Goal: Task Accomplishment & Management: Manage account settings

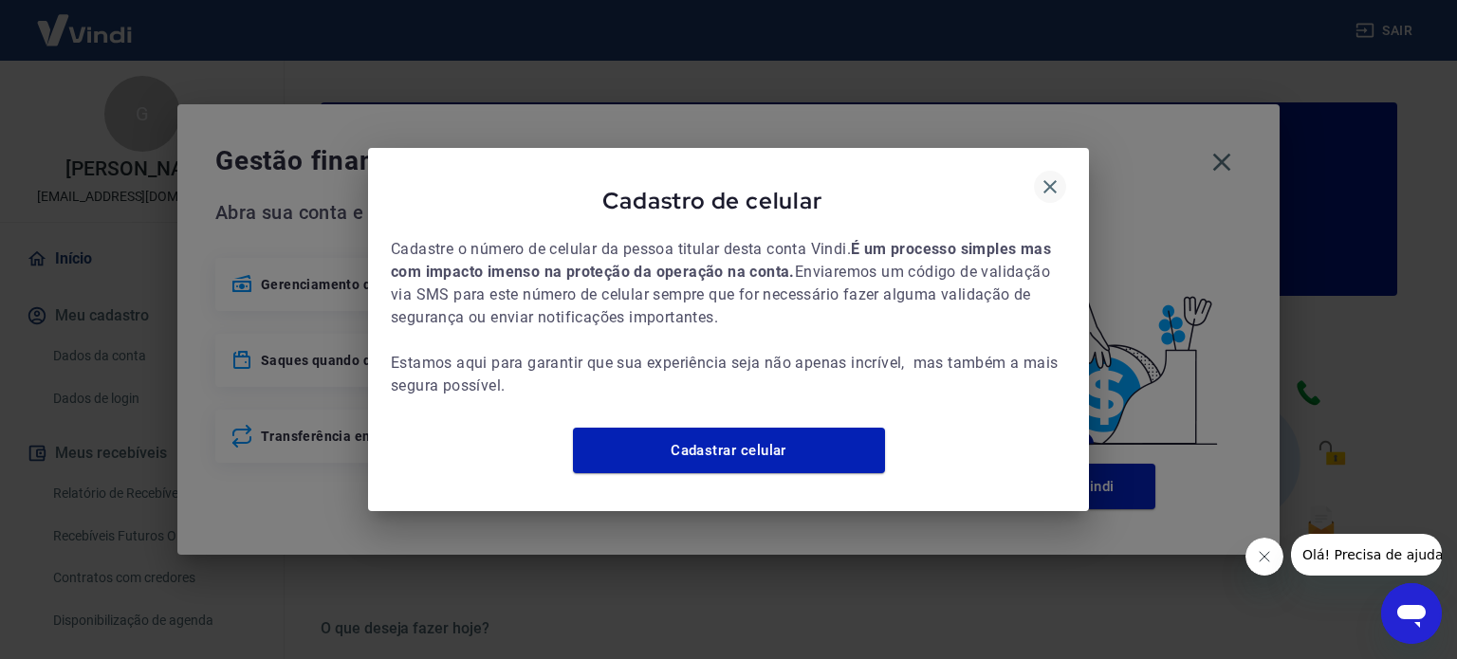
click at [1041, 184] on icon "button" at bounding box center [1050, 186] width 23 height 23
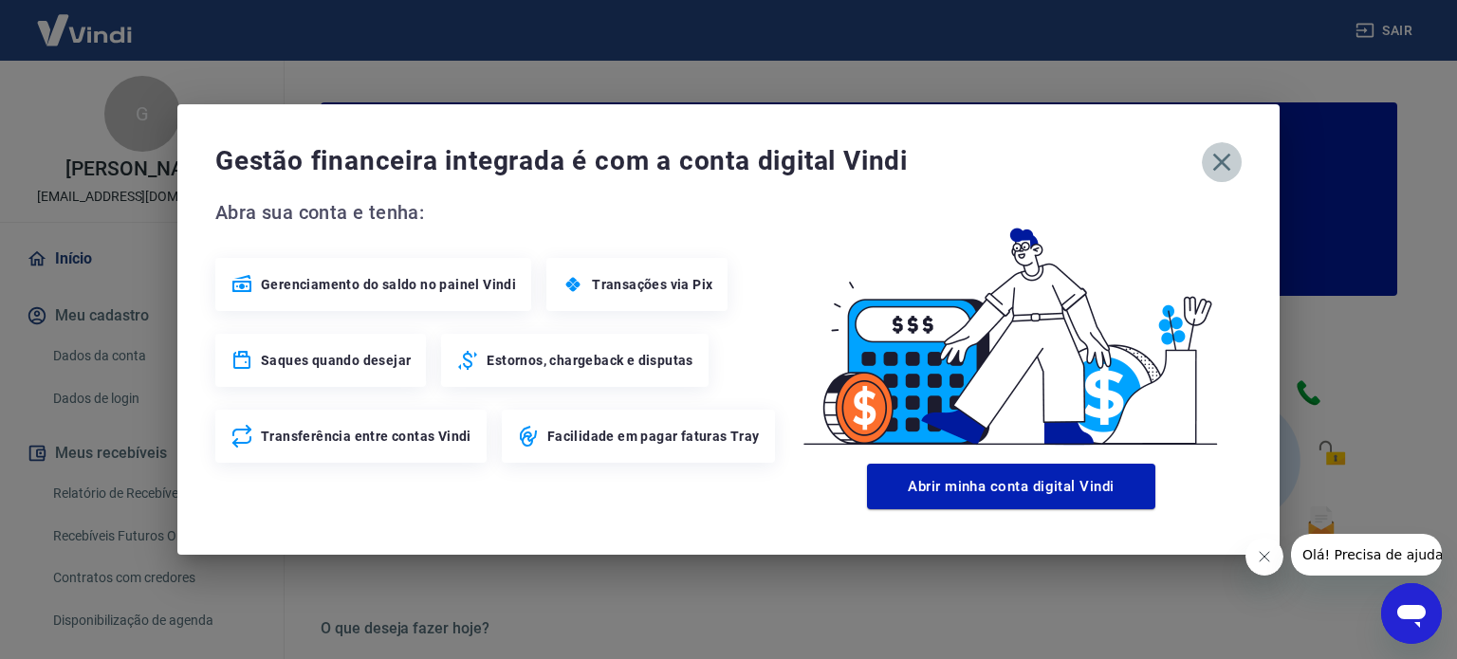
click at [1229, 163] on icon "button" at bounding box center [1221, 162] width 30 height 30
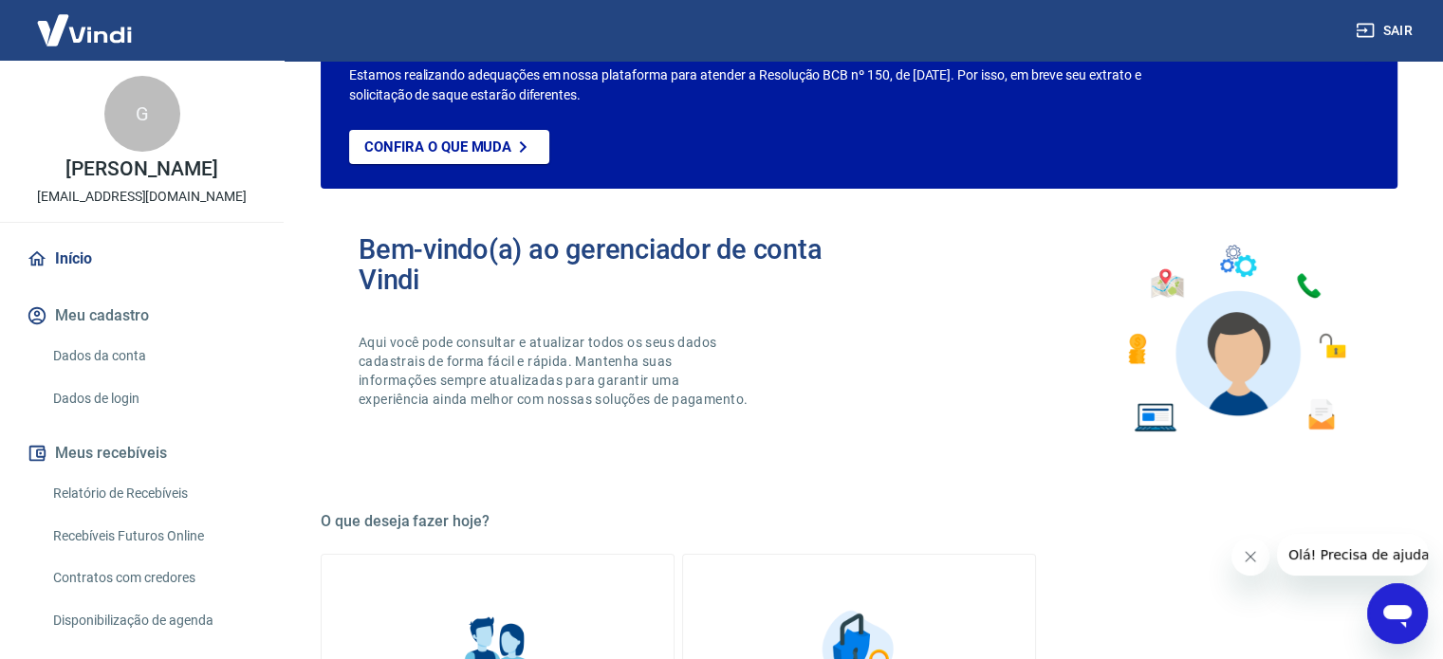
scroll to position [285, 0]
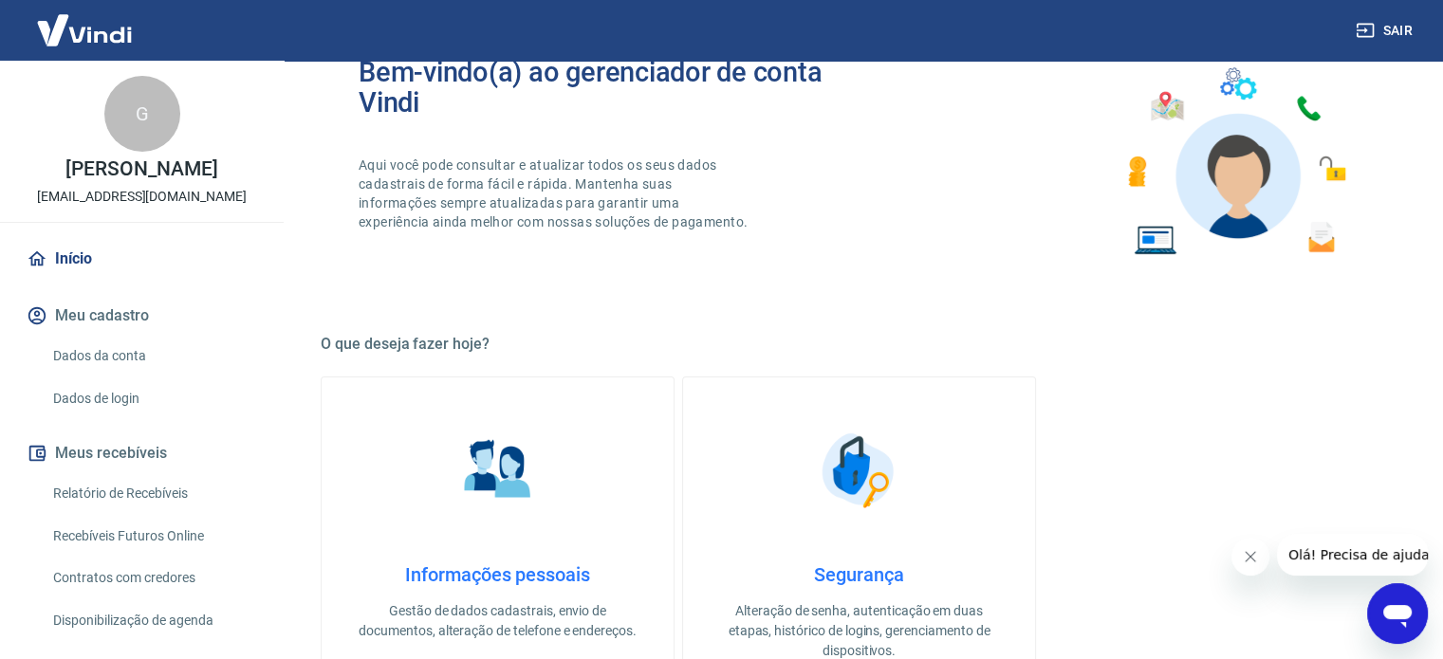
click at [102, 496] on link "Relatório de Recebíveis" at bounding box center [153, 493] width 215 height 39
